Goal: Task Accomplishment & Management: Complete application form

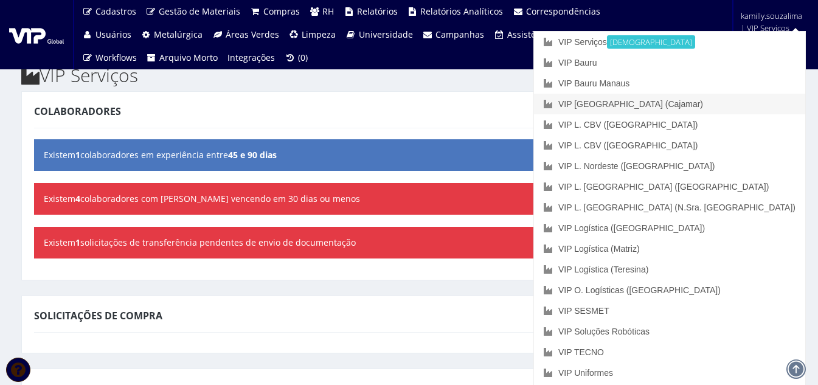
click at [755, 108] on link "VIP [GEOGRAPHIC_DATA] (Cajamar)" at bounding box center [669, 104] width 271 height 21
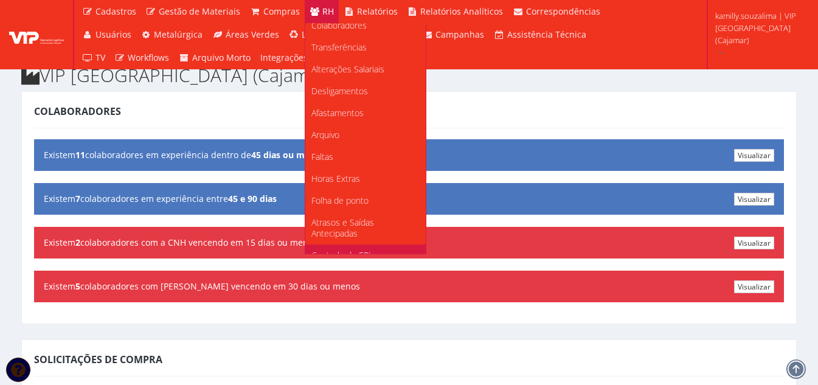
scroll to position [183, 0]
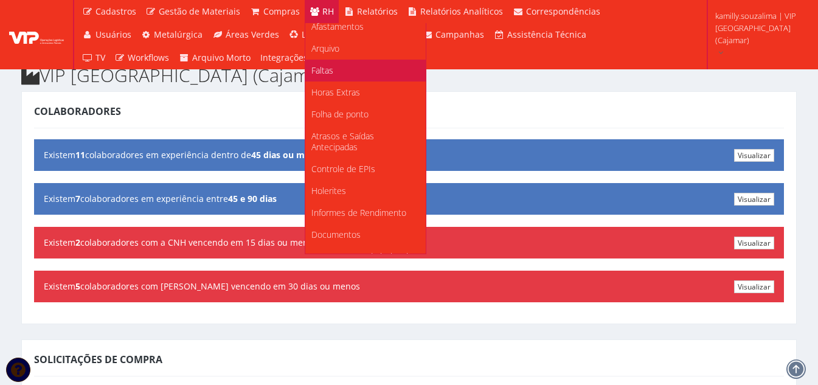
click at [344, 60] on link "Faltas" at bounding box center [365, 71] width 120 height 22
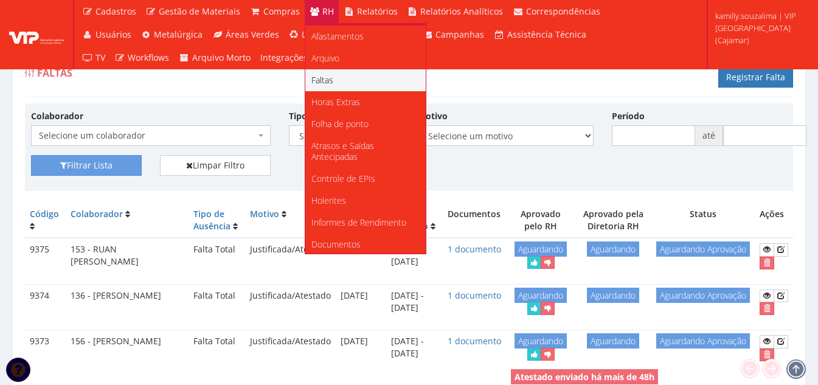
scroll to position [183, 0]
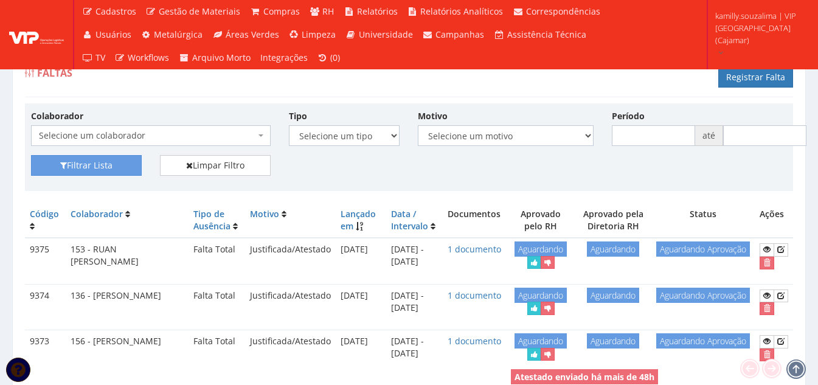
click at [564, 174] on div "Filtrar Lista Limpar Filtro" at bounding box center [409, 170] width 775 height 30
click at [768, 77] on link "Registrar Falta" at bounding box center [756, 77] width 75 height 21
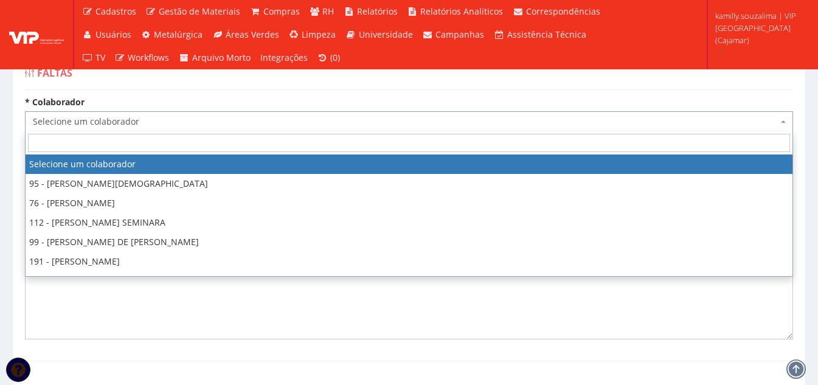
click at [145, 116] on span "Selecione um colaborador" at bounding box center [405, 122] width 745 height 12
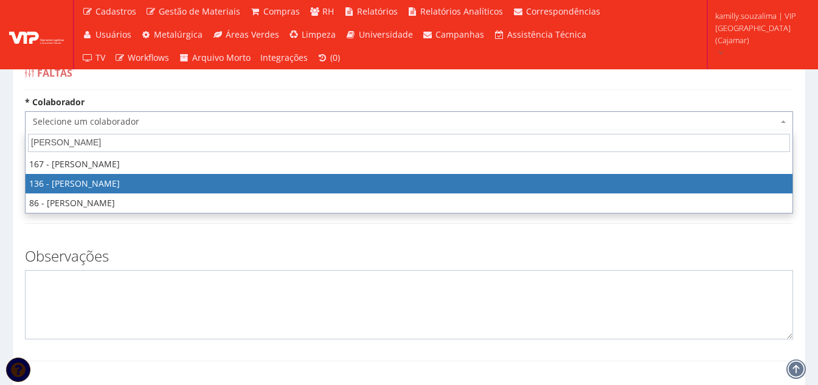
type input "[PERSON_NAME]"
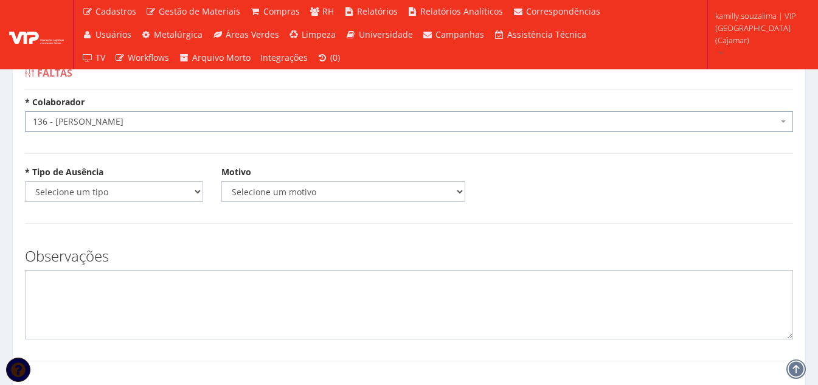
select select "3890"
click at [167, 198] on select "Selecione um tipo Falta Total Falta Parcial Afastamento Férias" at bounding box center [114, 191] width 178 height 21
select select "parcial"
click at [25, 181] on select "Selecione um tipo Falta Total Falta Parcial Afastamento Férias" at bounding box center [114, 191] width 178 height 21
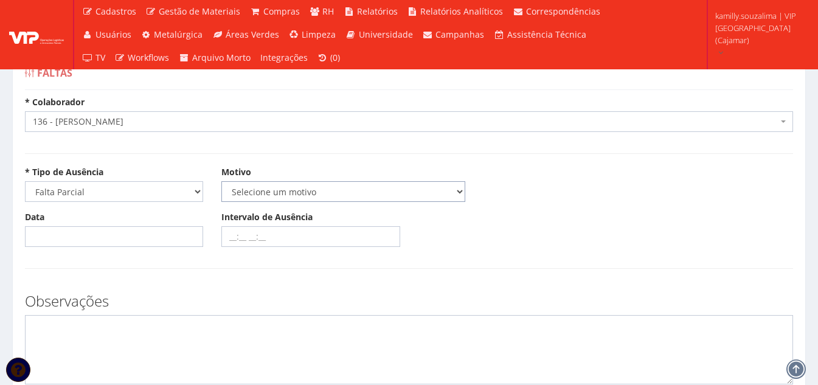
click at [244, 196] on select "Selecione um motivo Acidente Atestado Atraso Declaração Determinação Judicial D…" at bounding box center [344, 191] width 244 height 21
select select "atestado"
click at [222, 181] on select "Selecione um motivo Acidente Atestado Atraso Declaração Determinação Judicial D…" at bounding box center [344, 191] width 244 height 21
click at [113, 222] on div "Data" at bounding box center [114, 229] width 197 height 36
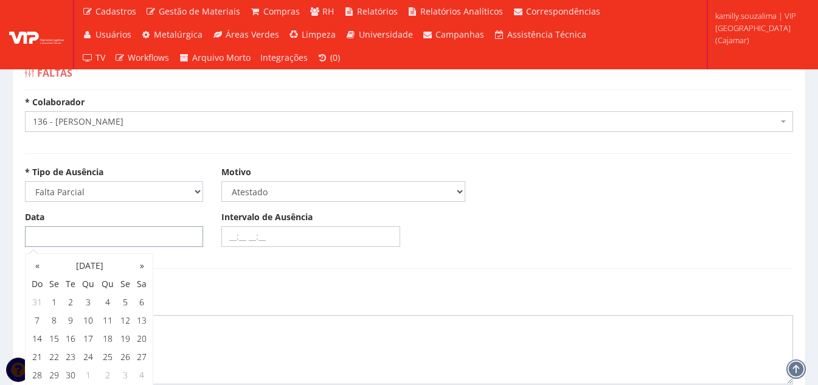
click at [112, 235] on input "Data" at bounding box center [114, 236] width 178 height 21
click at [105, 304] on td "4" at bounding box center [107, 302] width 19 height 18
type input "[DATE]"
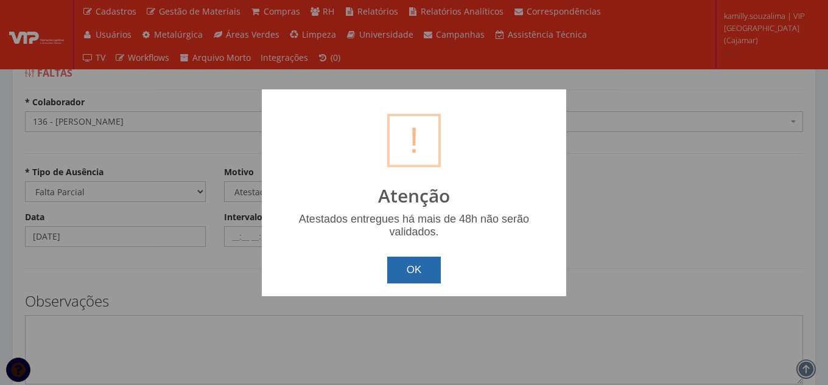
click at [419, 261] on button "OK" at bounding box center [414, 270] width 54 height 27
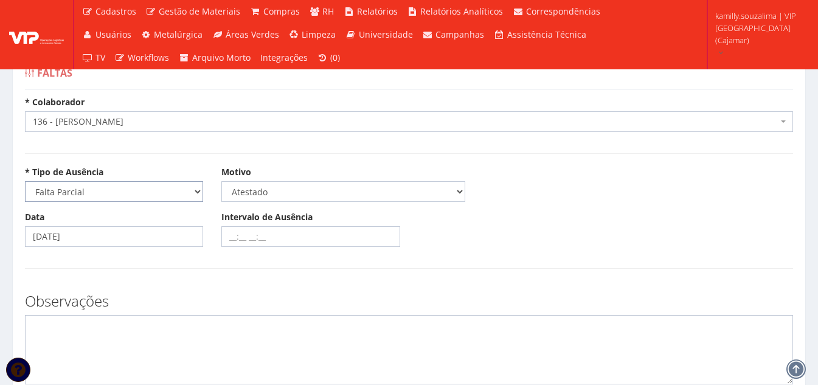
click at [97, 198] on select "Selecione um tipo Falta Total Falta Parcial Afastamento Férias" at bounding box center [114, 191] width 178 height 21
select select "total"
click at [25, 181] on select "Selecione um tipo Falta Total Falta Parcial Afastamento Férias" at bounding box center [114, 191] width 178 height 21
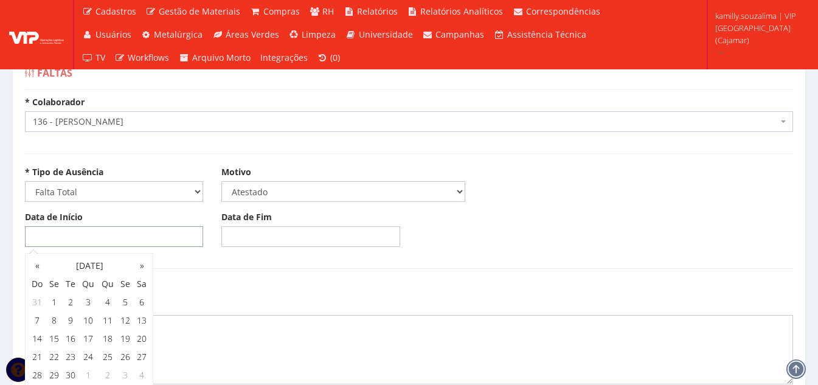
click at [145, 239] on input "Data de Início" at bounding box center [114, 236] width 178 height 21
click at [108, 305] on td "4" at bounding box center [107, 302] width 19 height 18
type input "[DATE]"
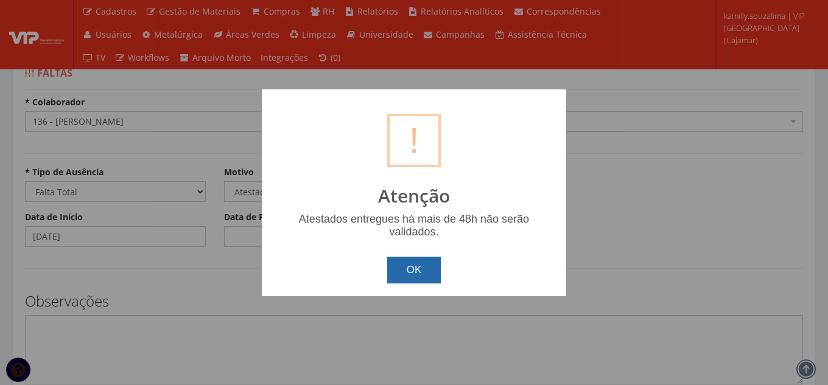
click at [421, 267] on button "OK" at bounding box center [414, 270] width 54 height 27
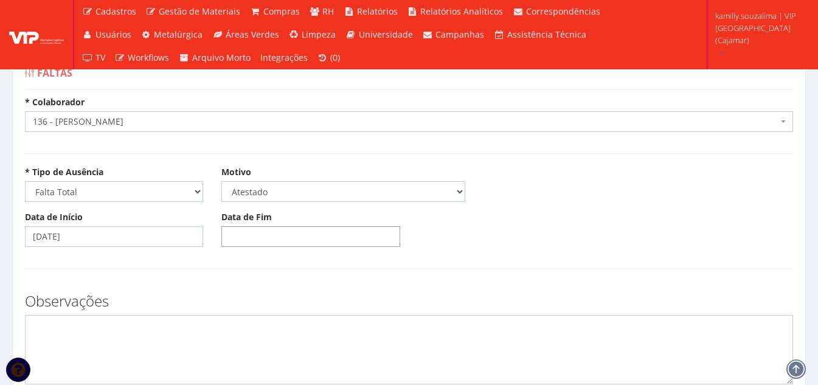
click at [253, 237] on input "Data de Fim" at bounding box center [311, 236] width 178 height 21
click at [300, 302] on td "4" at bounding box center [304, 302] width 19 height 18
type input "[DATE]"
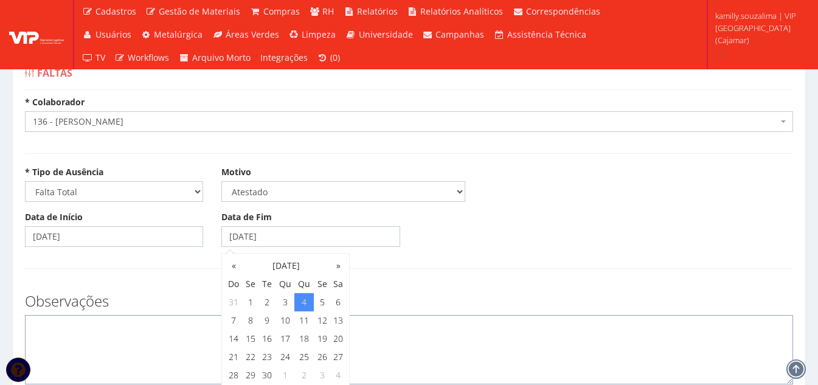
click at [159, 339] on textarea at bounding box center [409, 349] width 769 height 69
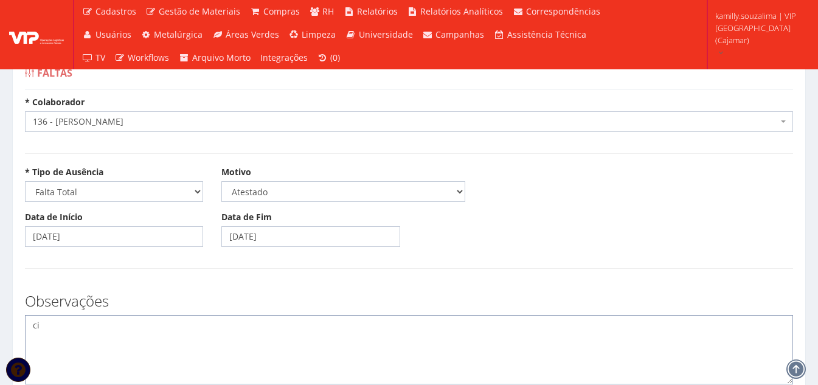
type textarea "c"
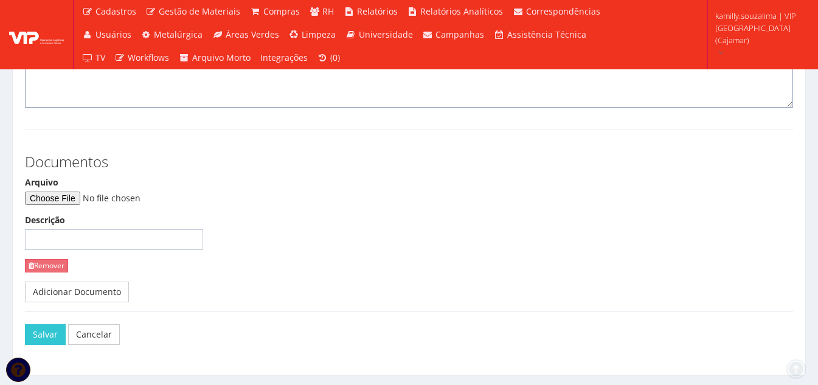
scroll to position [309, 0]
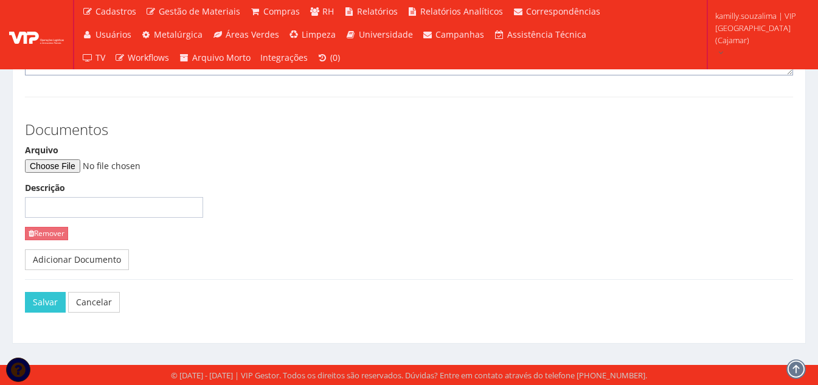
type textarea "CID: J11"
click at [89, 159] on input "Arquivo" at bounding box center [108, 165] width 166 height 13
type input "C:\fakepath\Atestado Igor.jpg"
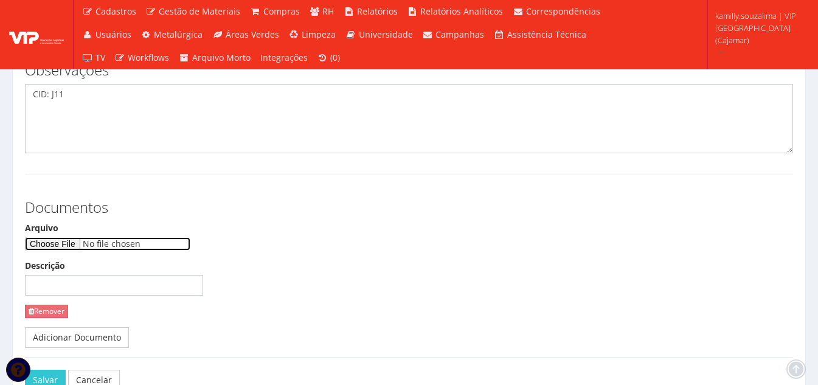
scroll to position [248, 0]
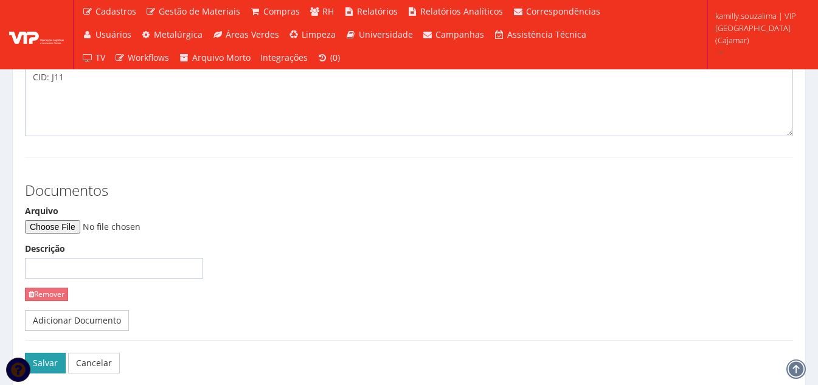
click at [51, 361] on button "Salvar" at bounding box center [45, 363] width 41 height 21
